Goal: Task Accomplishment & Management: Manage account settings

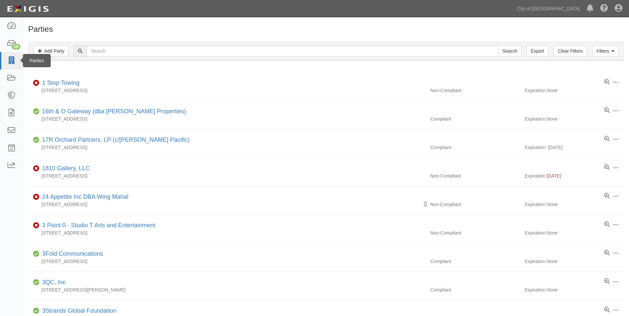
click at [4, 57] on link at bounding box center [11, 61] width 23 height 18
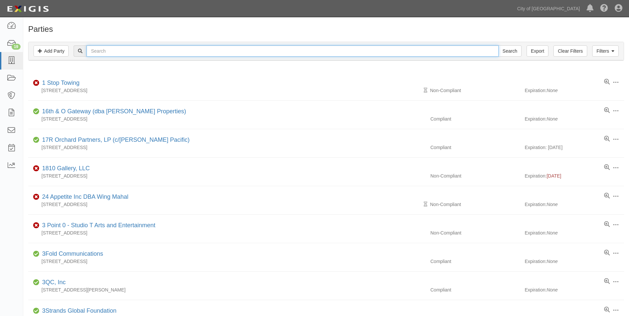
drag, startPoint x: 0, startPoint y: 0, endPoint x: 102, endPoint y: 50, distance: 113.8
click at [102, 50] on input "text" at bounding box center [293, 50] width 412 height 11
type input "Greyhound"
click at [498, 45] on input "Search" at bounding box center [509, 50] width 23 height 11
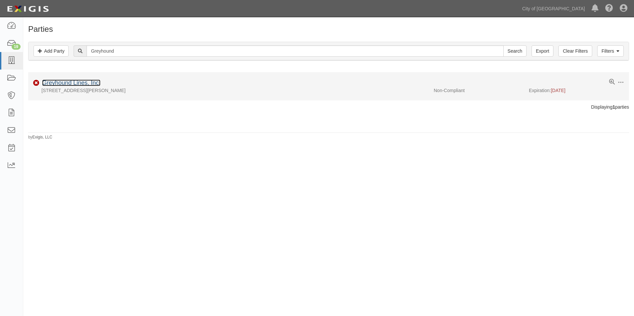
click at [73, 84] on link "Greyhound Lines, Inc." at bounding box center [71, 83] width 58 height 7
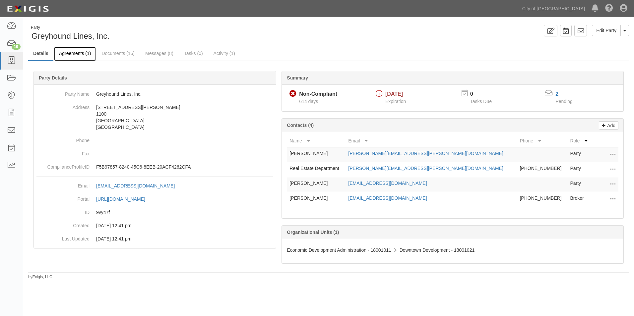
click at [83, 53] on link "Agreements (1)" at bounding box center [75, 54] width 42 height 14
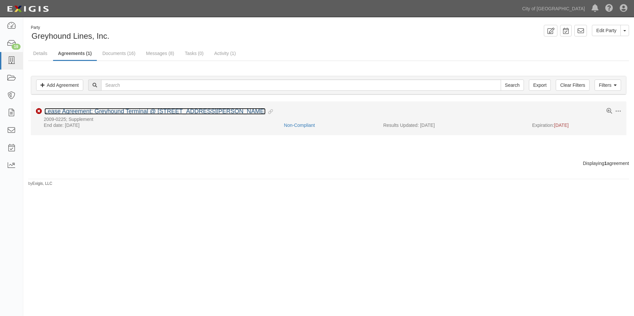
click at [130, 110] on link "Lease Agreement: Greyhound Terminal @ [STREET_ADDRESS][PERSON_NAME]" at bounding box center [154, 111] width 221 height 7
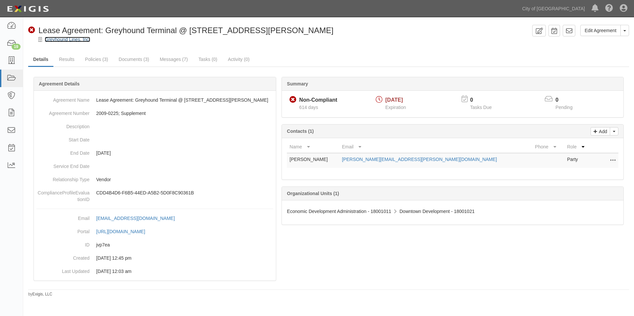
click at [71, 40] on link "Greyhound Lines, Inc." at bounding box center [67, 39] width 45 height 5
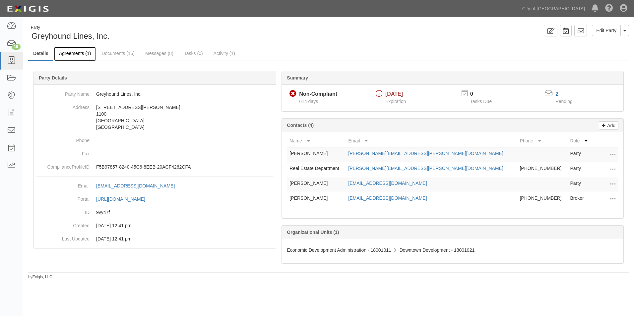
click at [78, 51] on link "Agreements (1)" at bounding box center [75, 54] width 42 height 14
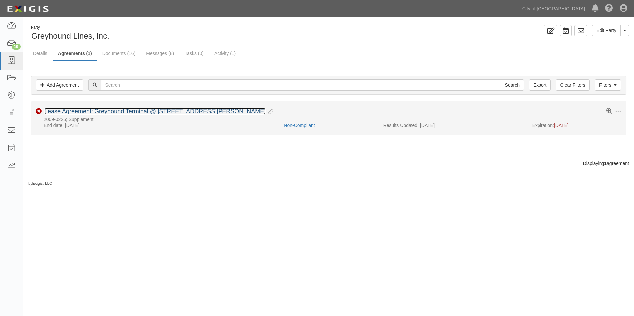
click at [162, 110] on link "Lease Agreement: Greyhound Terminal @ [STREET_ADDRESS][PERSON_NAME]" at bounding box center [154, 111] width 221 height 7
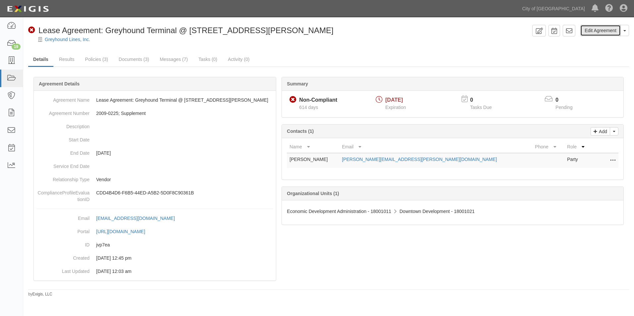
click at [597, 30] on link "Edit Agreement" at bounding box center [600, 30] width 40 height 11
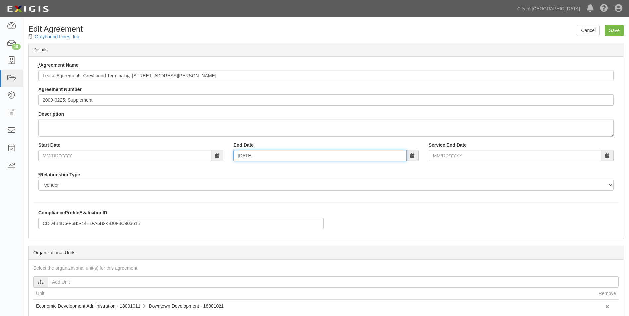
click at [275, 158] on input "02/23/2029" at bounding box center [319, 155] width 173 height 11
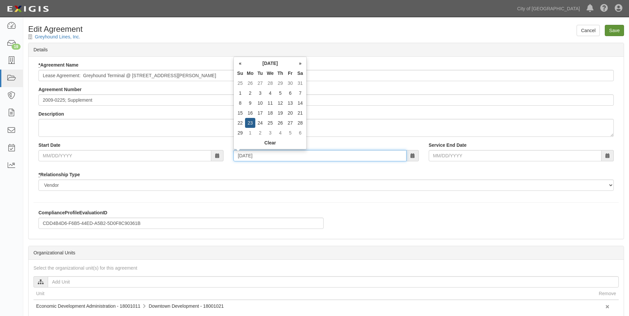
type input "02/23/2032"
click at [620, 30] on input "Save" at bounding box center [614, 30] width 19 height 11
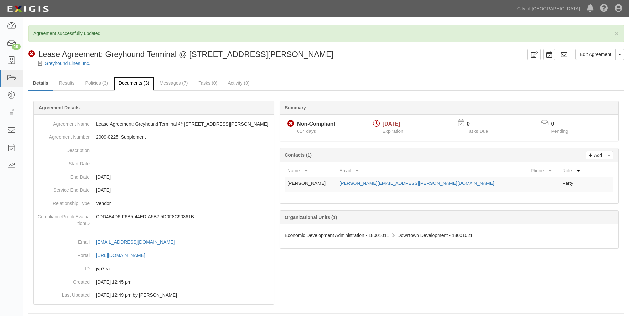
click at [128, 83] on link "Documents (3)" at bounding box center [134, 84] width 40 height 14
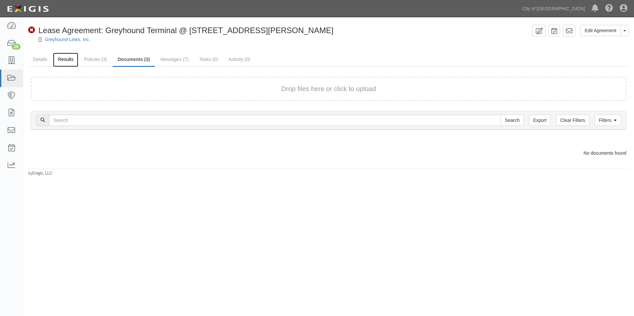
click at [71, 60] on link "Results" at bounding box center [66, 60] width 26 height 14
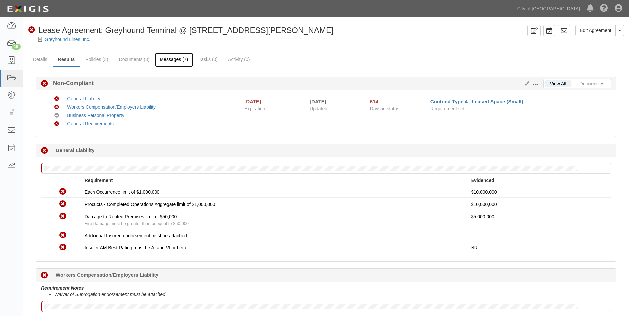
click at [173, 60] on link "Messages (7)" at bounding box center [174, 60] width 38 height 14
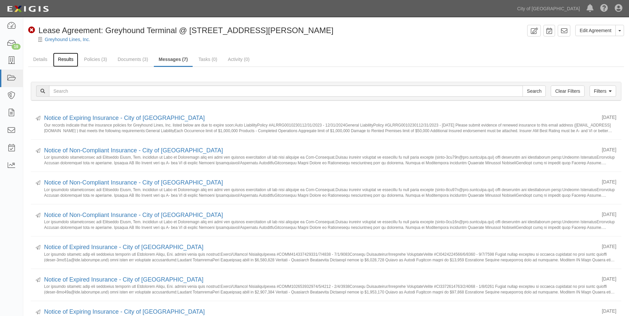
click at [71, 59] on link "Results" at bounding box center [66, 60] width 26 height 14
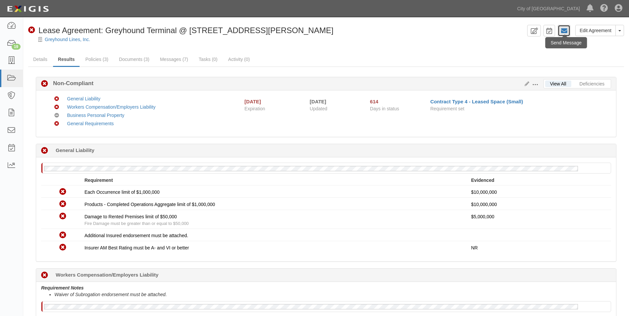
click at [564, 30] on icon at bounding box center [564, 31] width 7 height 7
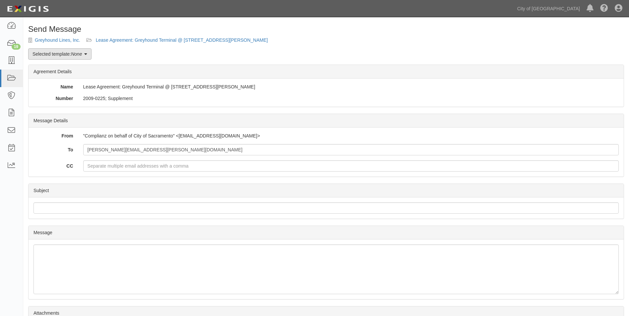
click at [87, 56] on icon at bounding box center [85, 54] width 3 height 5
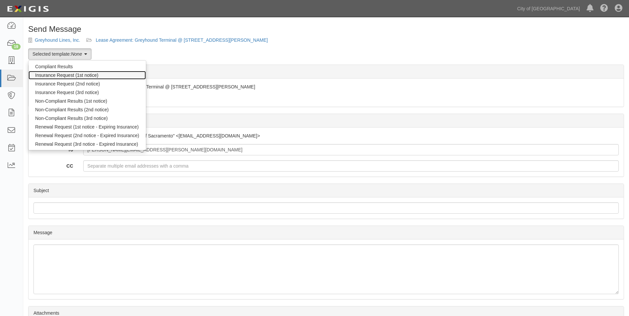
click at [86, 74] on link "Insurance Request (1st notice)" at bounding box center [87, 75] width 117 height 9
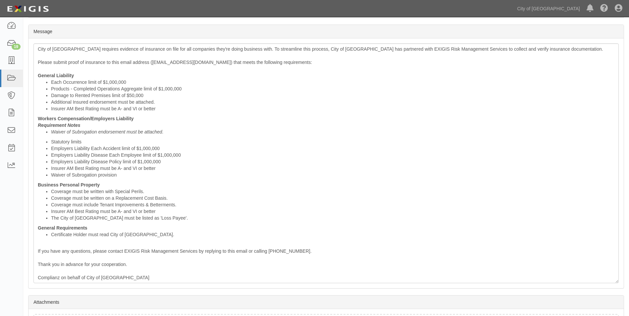
scroll to position [256, 0]
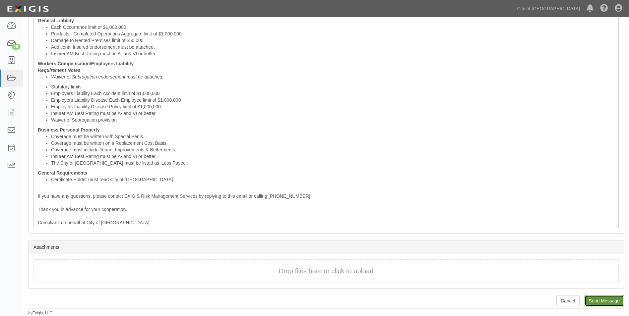
click at [610, 302] on input "Send Message" at bounding box center [604, 301] width 39 height 11
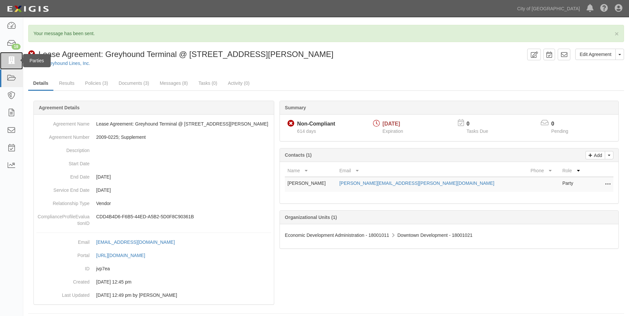
click at [16, 61] on icon at bounding box center [11, 61] width 9 height 8
